Goal: Information Seeking & Learning: Learn about a topic

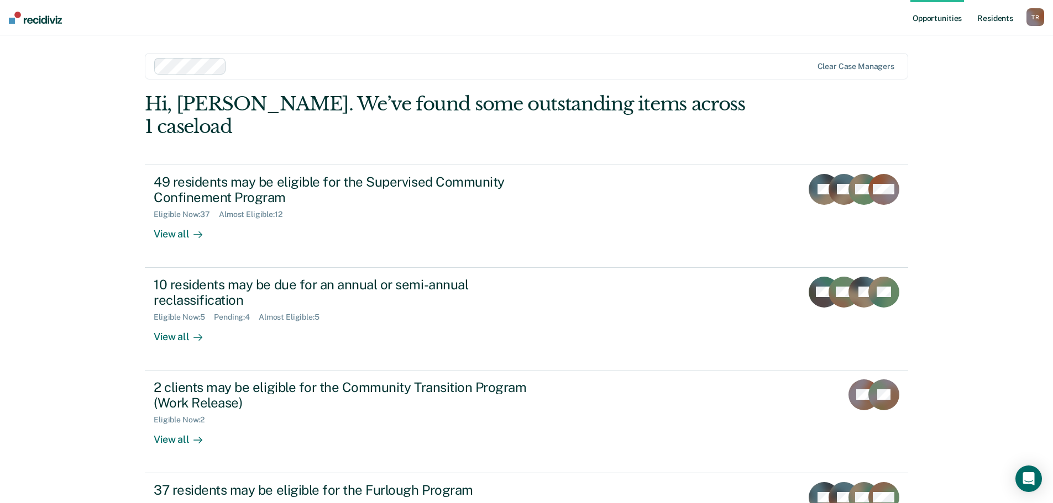
click at [1007, 20] on link "Resident s" at bounding box center [995, 17] width 40 height 35
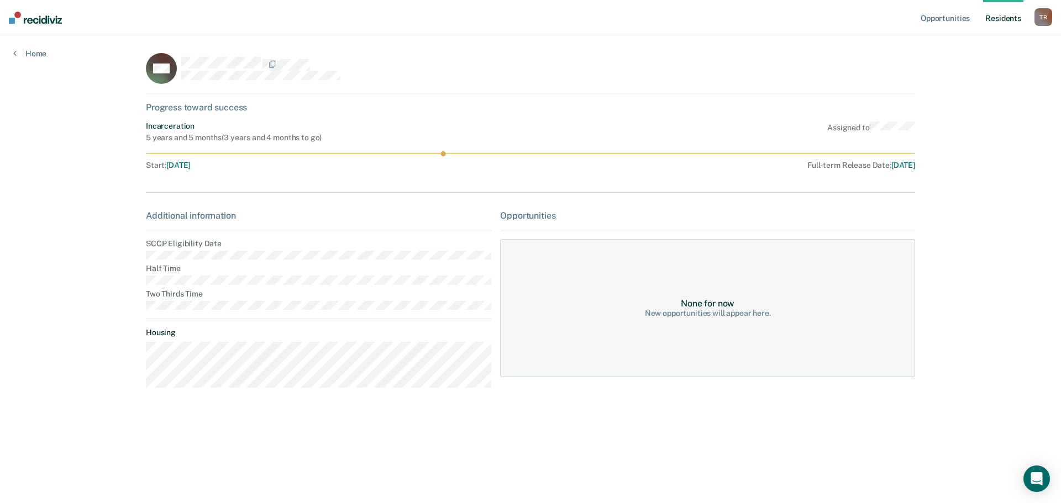
click at [995, 19] on link "Resident s" at bounding box center [1003, 17] width 40 height 35
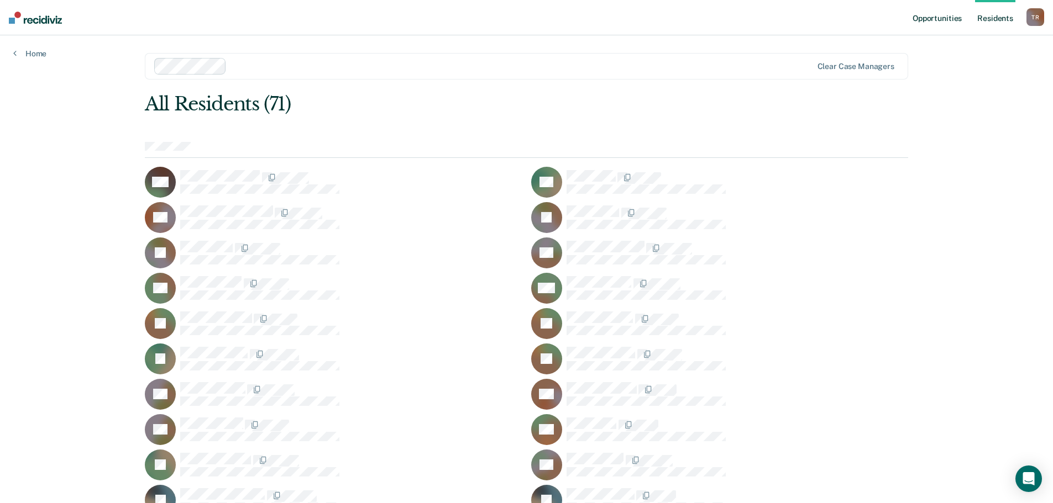
click at [952, 21] on link "Opportunities" at bounding box center [937, 17] width 54 height 35
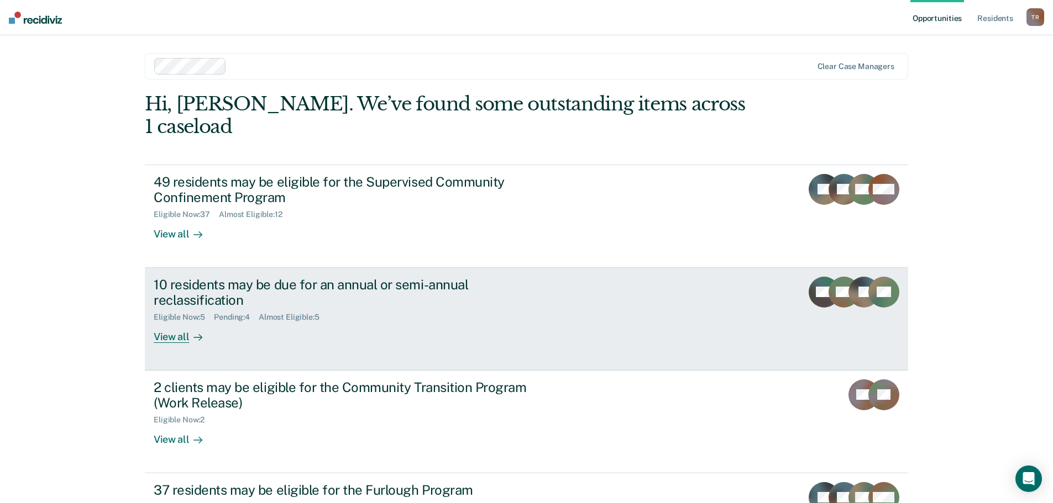
click at [168, 322] on div "View all" at bounding box center [185, 333] width 62 height 22
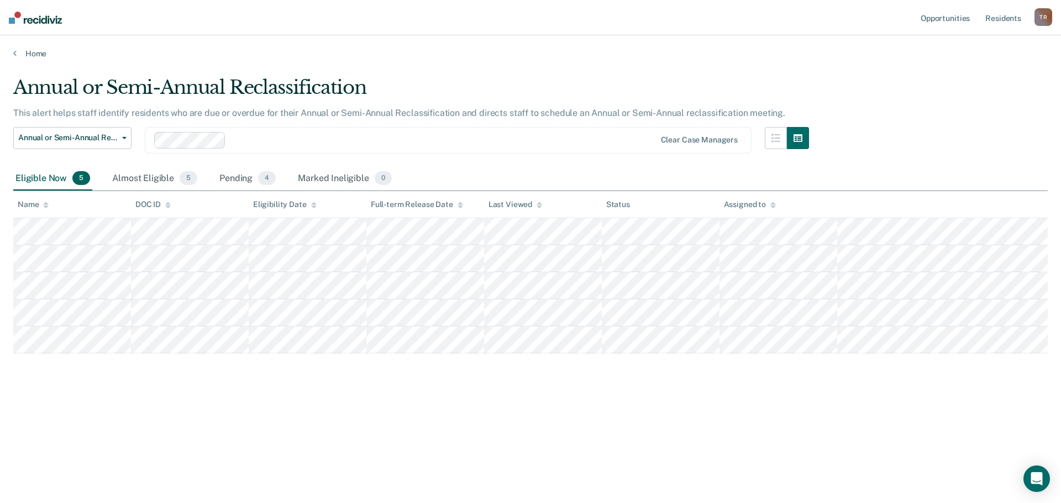
click at [45, 204] on icon at bounding box center [46, 203] width 6 height 3
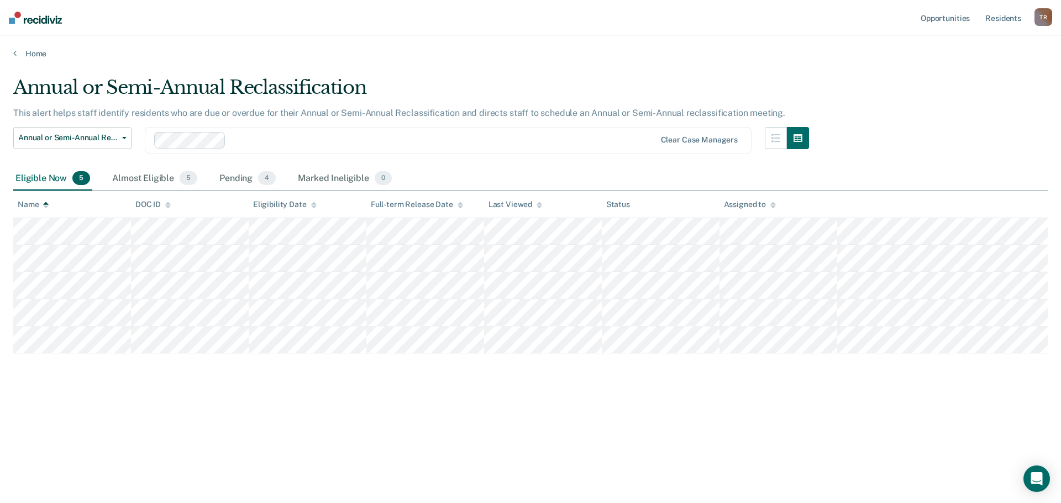
click at [45, 204] on icon at bounding box center [46, 203] width 6 height 3
click at [174, 179] on div "Almost Eligible 5" at bounding box center [155, 179] width 90 height 24
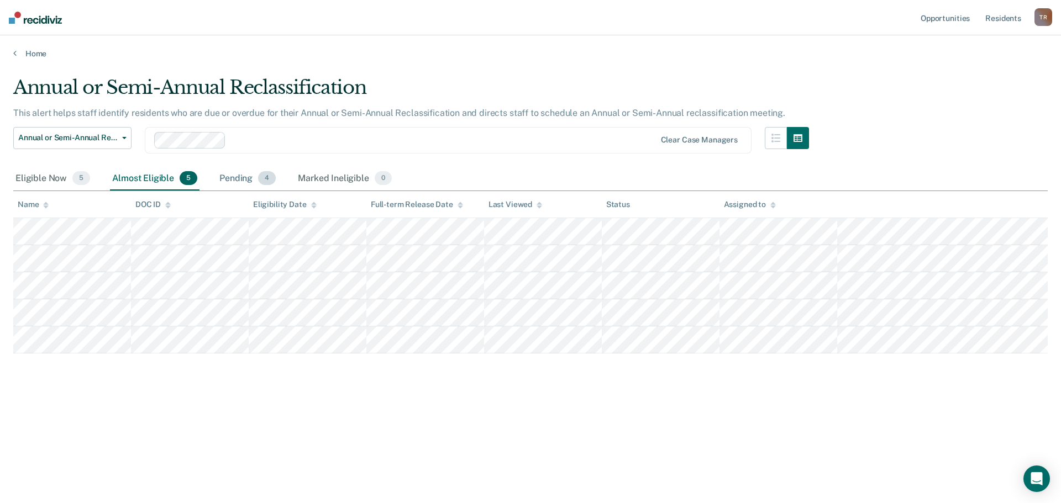
click at [225, 177] on div "Pending 4" at bounding box center [247, 179] width 61 height 24
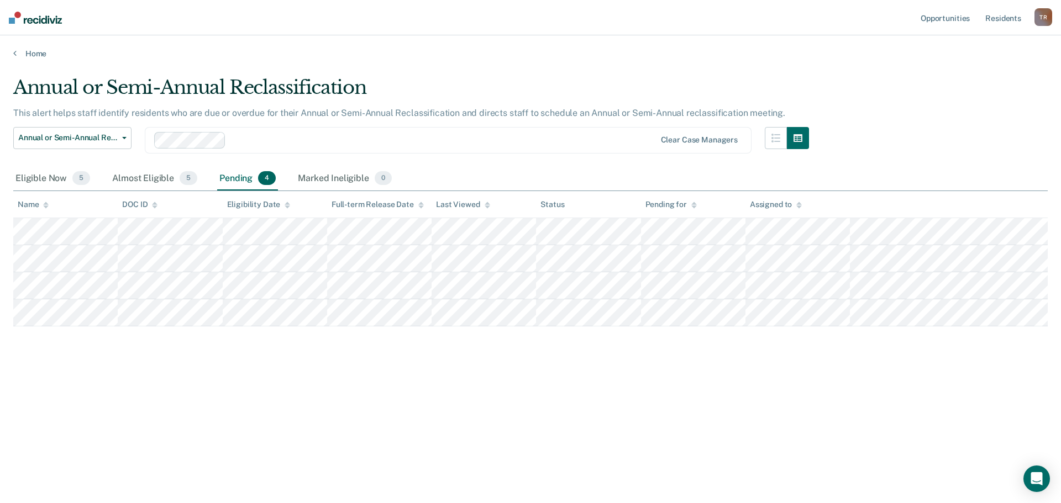
click at [266, 140] on div at bounding box center [442, 140] width 424 height 13
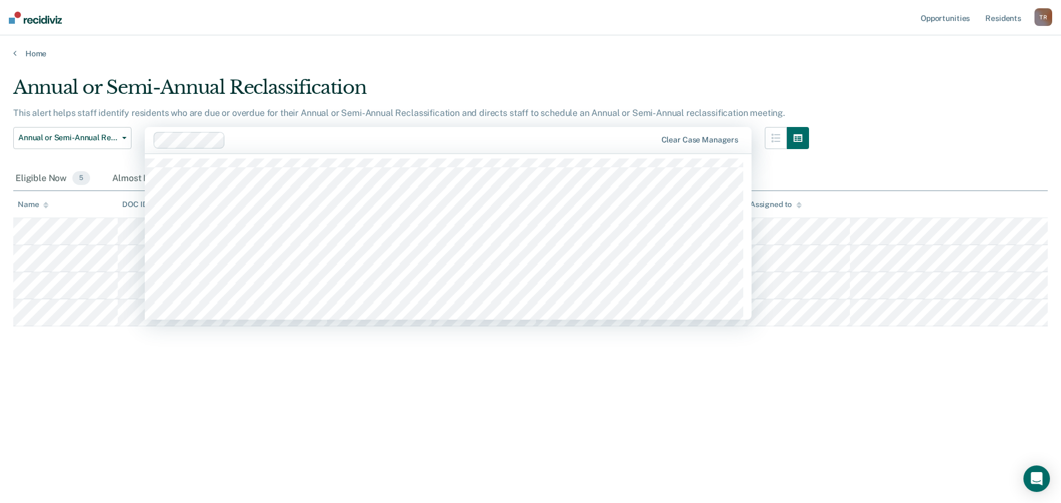
click at [281, 88] on div "Annual or Semi-Annual Reclassification" at bounding box center [411, 91] width 796 height 31
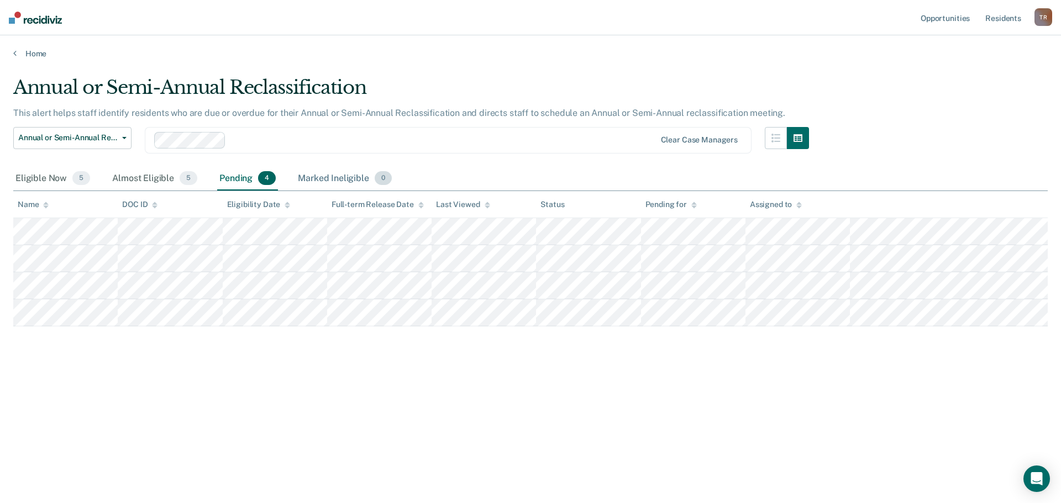
click at [357, 185] on div "Marked Ineligible 0" at bounding box center [345, 179] width 98 height 24
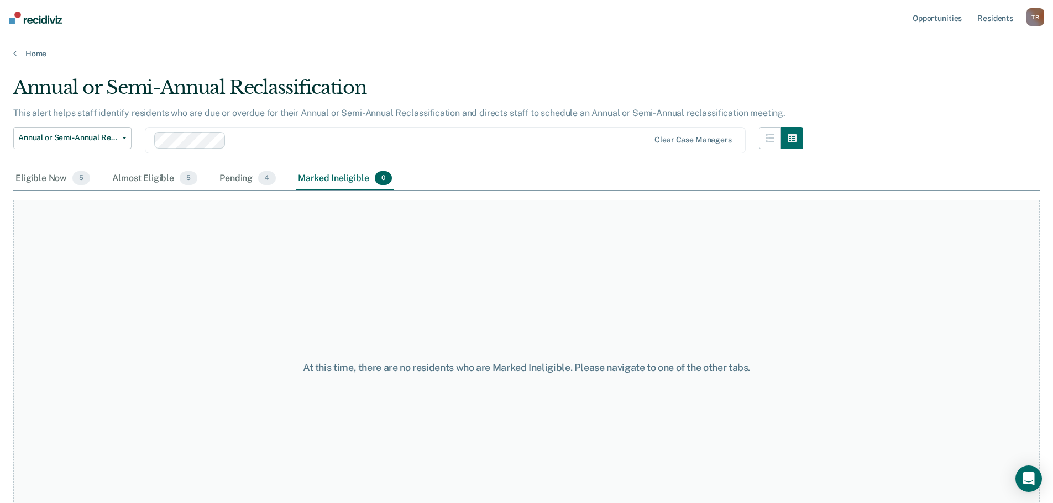
drag, startPoint x: 917, startPoint y: 97, endPoint x: 963, endPoint y: 55, distance: 62.6
click at [917, 97] on div "Annual or Semi-Annual Reclassification This alert helps staff identify resident…" at bounding box center [526, 248] width 1026 height 344
click at [1006, 18] on link "Resident s" at bounding box center [995, 17] width 40 height 35
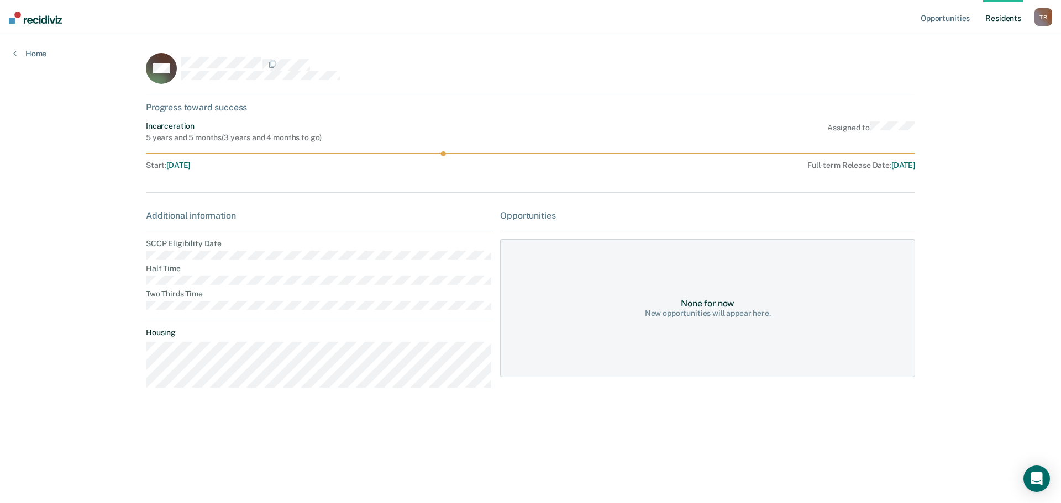
click at [222, 296] on dt "Two Thirds Time" at bounding box center [318, 294] width 345 height 9
click at [189, 104] on div "Progress toward success" at bounding box center [530, 107] width 769 height 10
click at [184, 138] on div "5 years and 5 months ( 3 years and 4 months to go )" at bounding box center [234, 137] width 176 height 9
click at [176, 191] on div "MB Progress toward success Incarceration 5 years and 5 months ( 3 years and 4 m…" at bounding box center [530, 231] width 769 height 357
drag, startPoint x: 168, startPoint y: 318, endPoint x: 169, endPoint y: 326, distance: 8.4
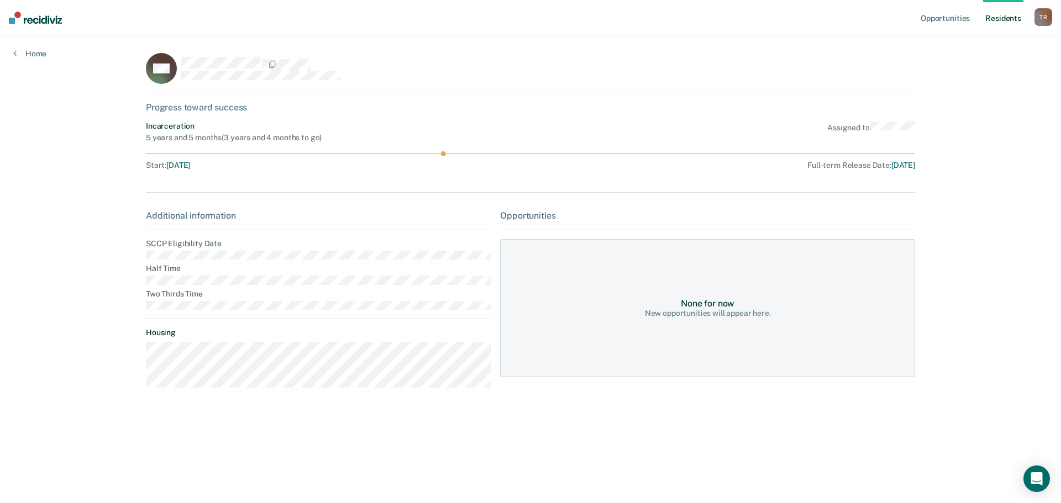
click at [169, 321] on div "Additional information SCCP Eligibility Date Half Time Two Thirds Time Housing" at bounding box center [318, 304] width 345 height 187
click at [40, 56] on link "Home" at bounding box center [29, 54] width 33 height 10
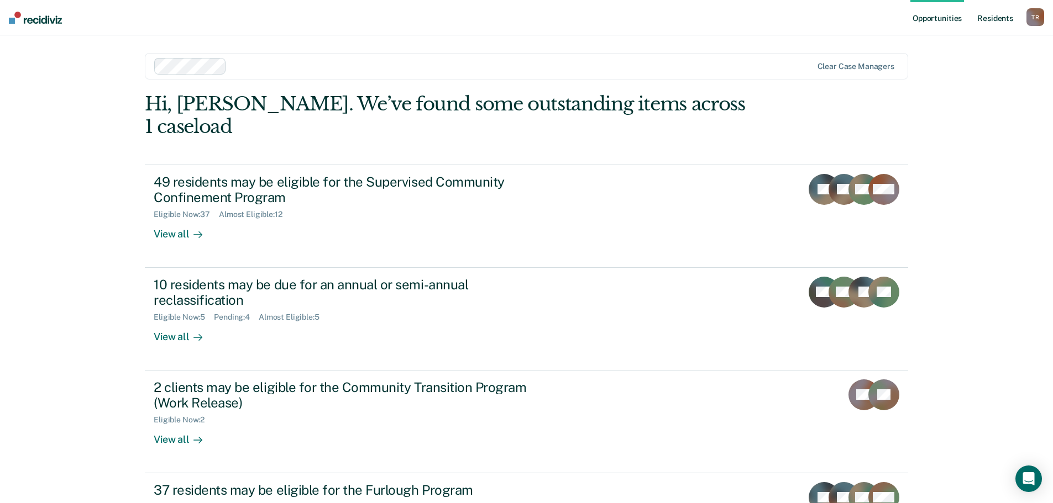
click at [998, 22] on link "Resident s" at bounding box center [995, 17] width 40 height 35
